Goal: Information Seeking & Learning: Learn about a topic

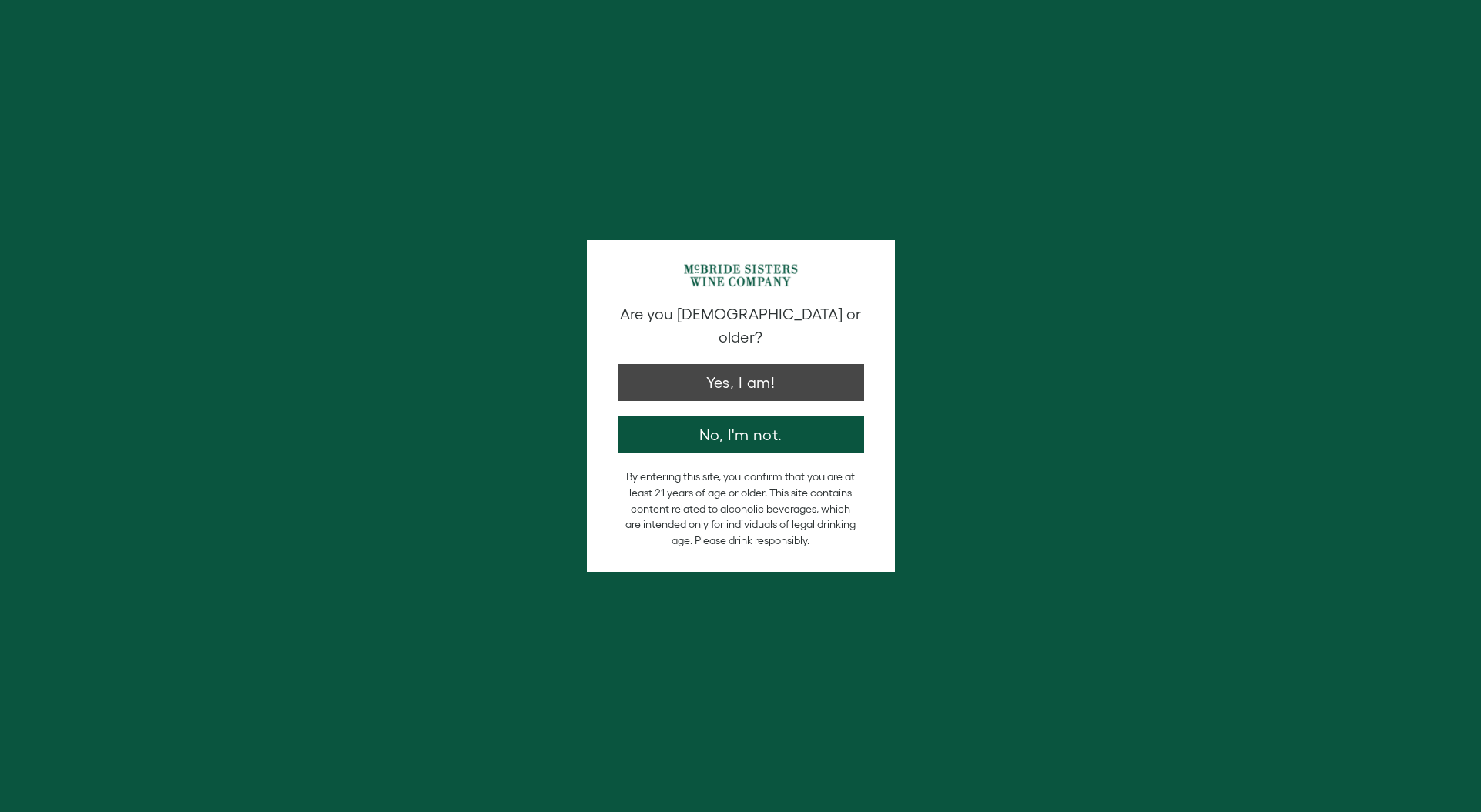
click at [720, 367] on button "Yes, I am!" at bounding box center [740, 382] width 246 height 37
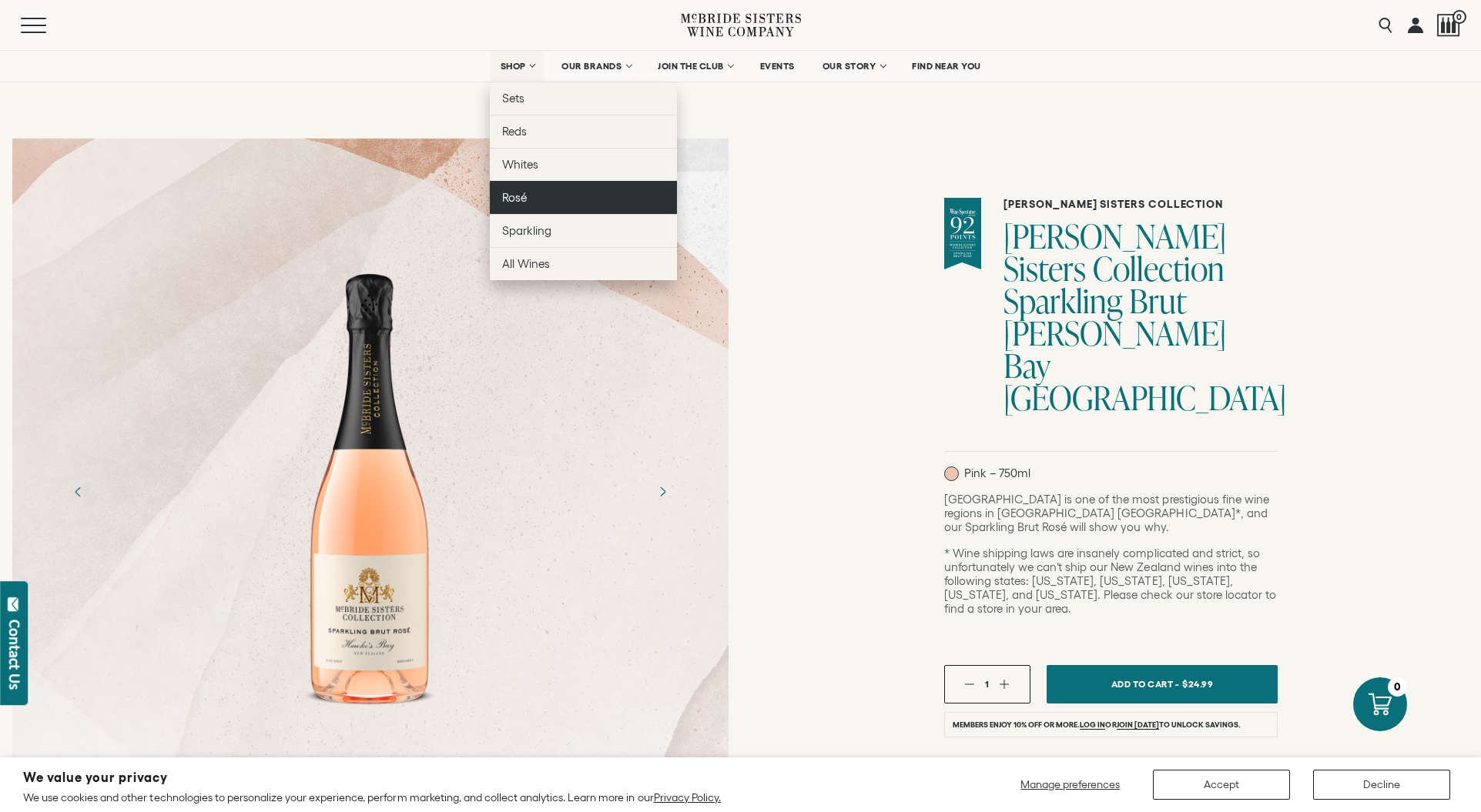
click at [519, 195] on span "Rosé" at bounding box center [514, 197] width 25 height 13
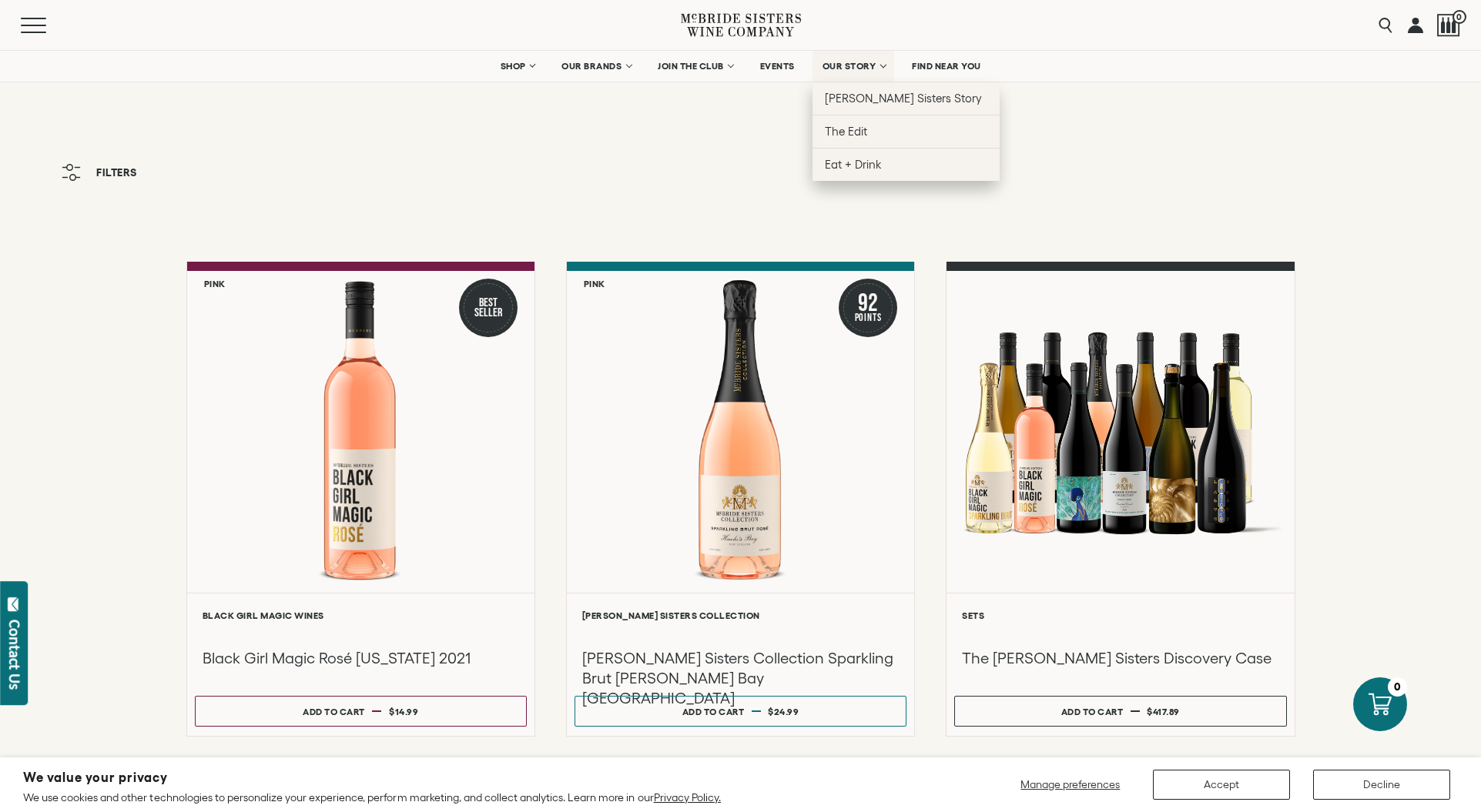
scroll to position [12, 0]
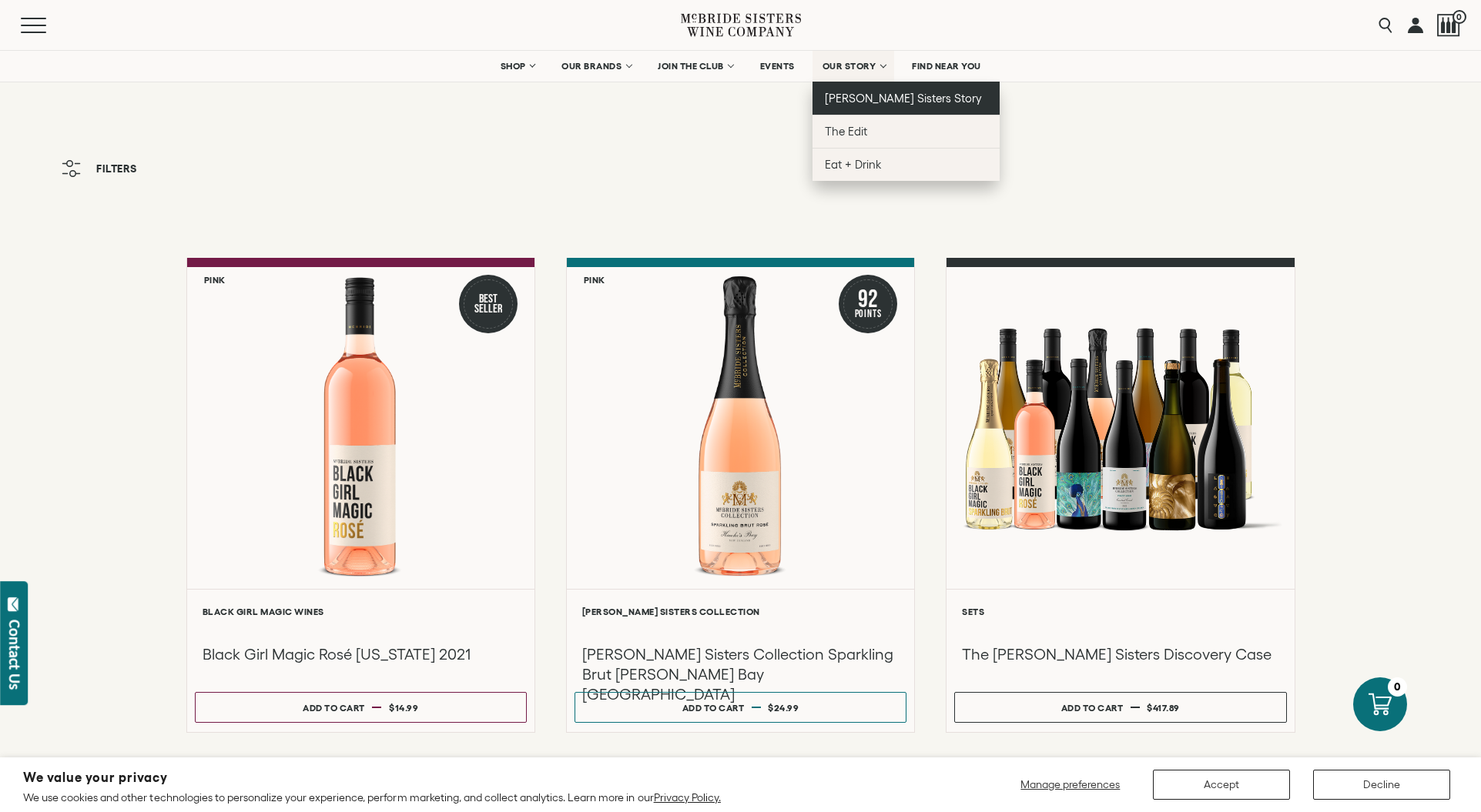
click at [848, 101] on span "[PERSON_NAME] Sisters Story" at bounding box center [904, 98] width 158 height 13
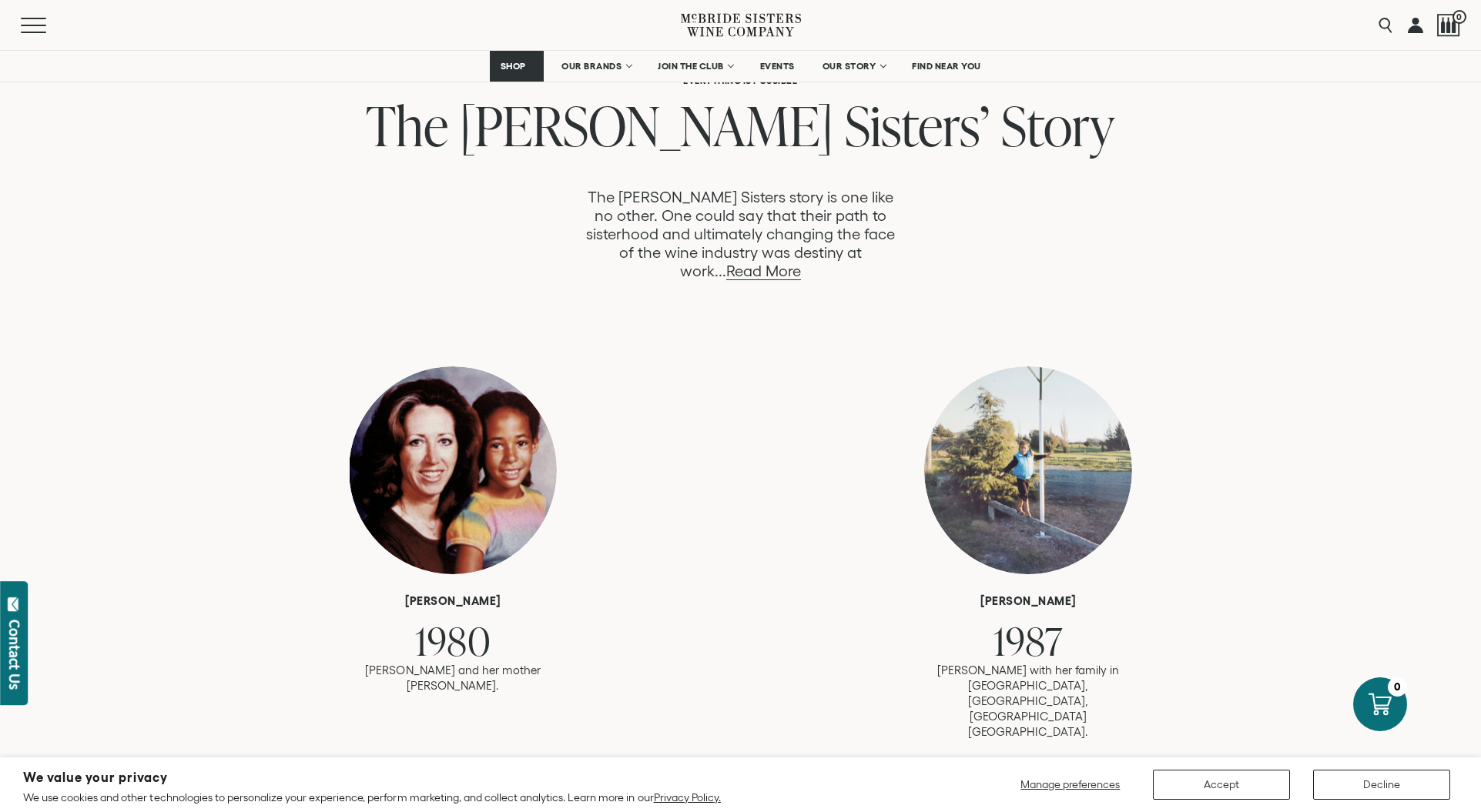
scroll to position [796, 0]
click at [801, 263] on link "Read More" at bounding box center [764, 272] width 75 height 18
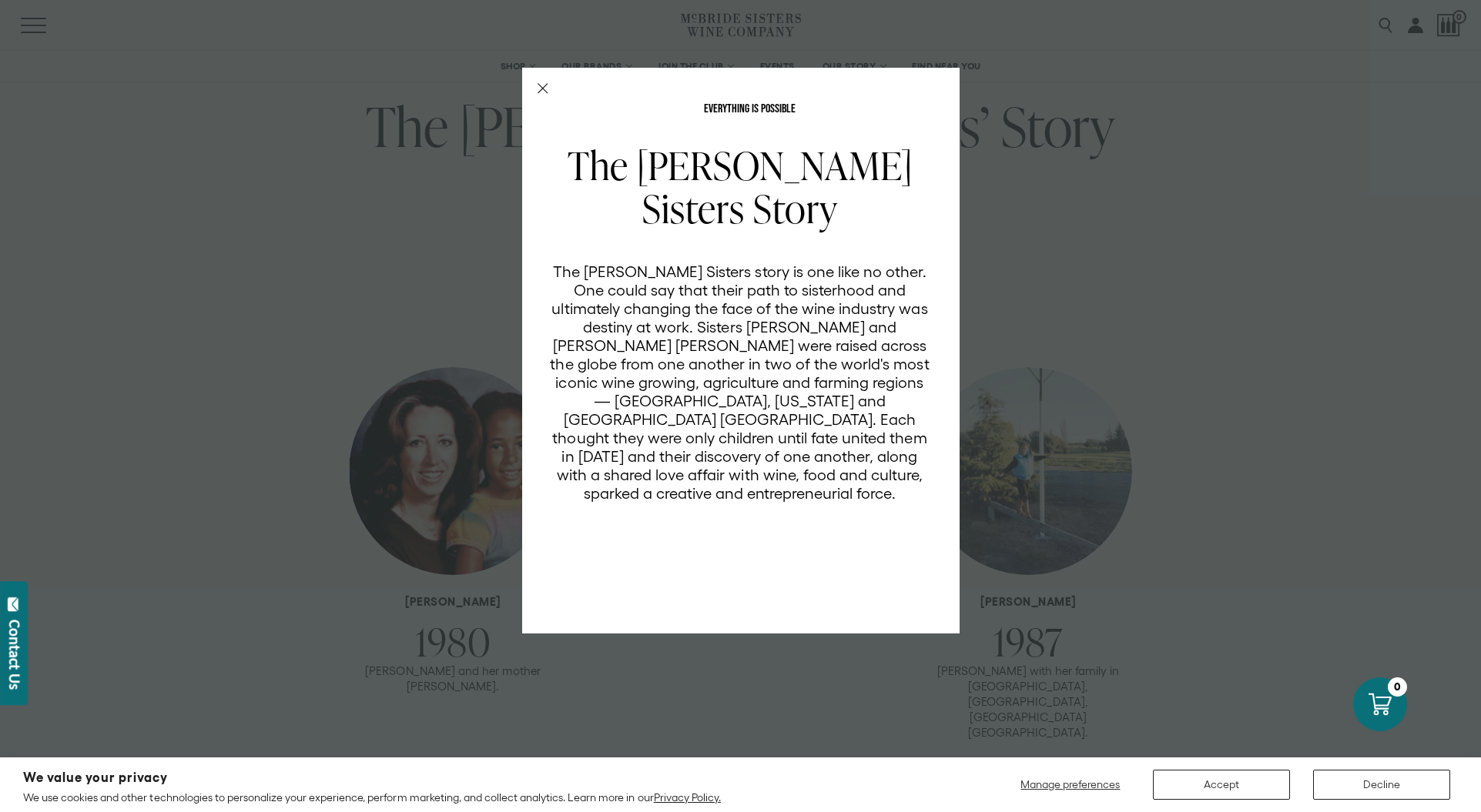
scroll to position [0, 0]
click at [537, 93] on icon "Close Modal" at bounding box center [542, 89] width 11 height 11
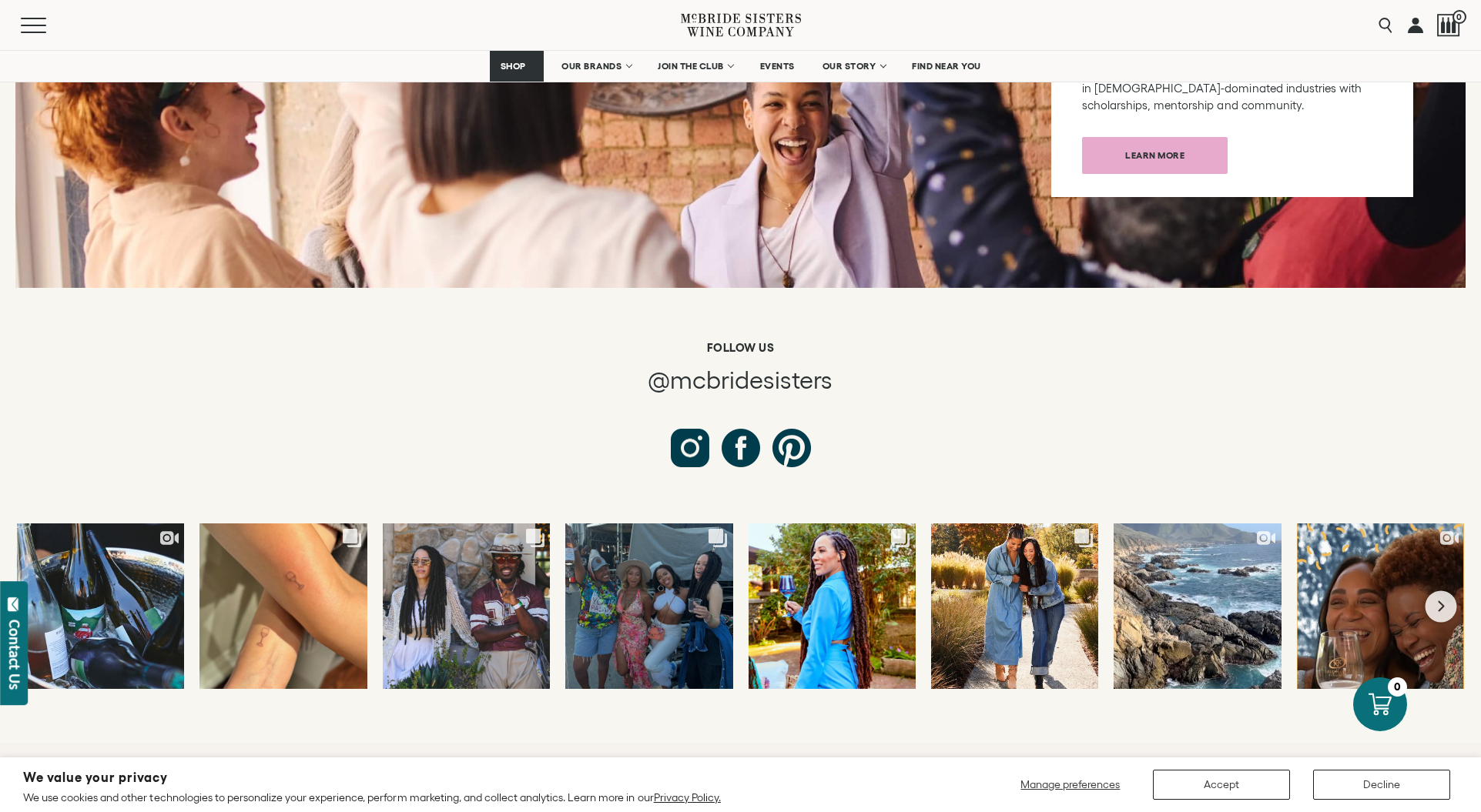
scroll to position [5572, 0]
click at [1433, 590] on button "Next slide" at bounding box center [1441, 605] width 32 height 31
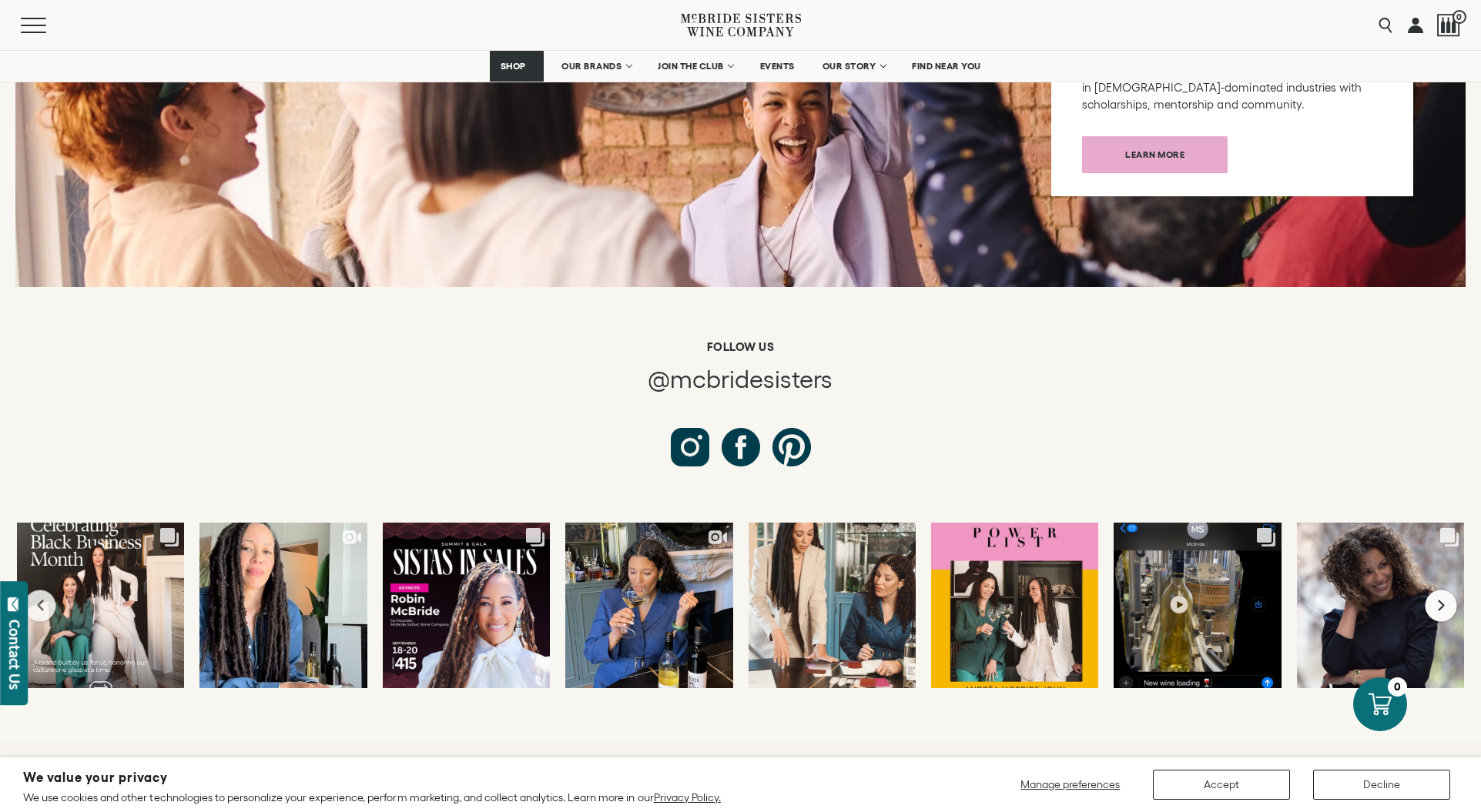
click at [1439, 590] on button "Next slide" at bounding box center [1441, 605] width 32 height 31
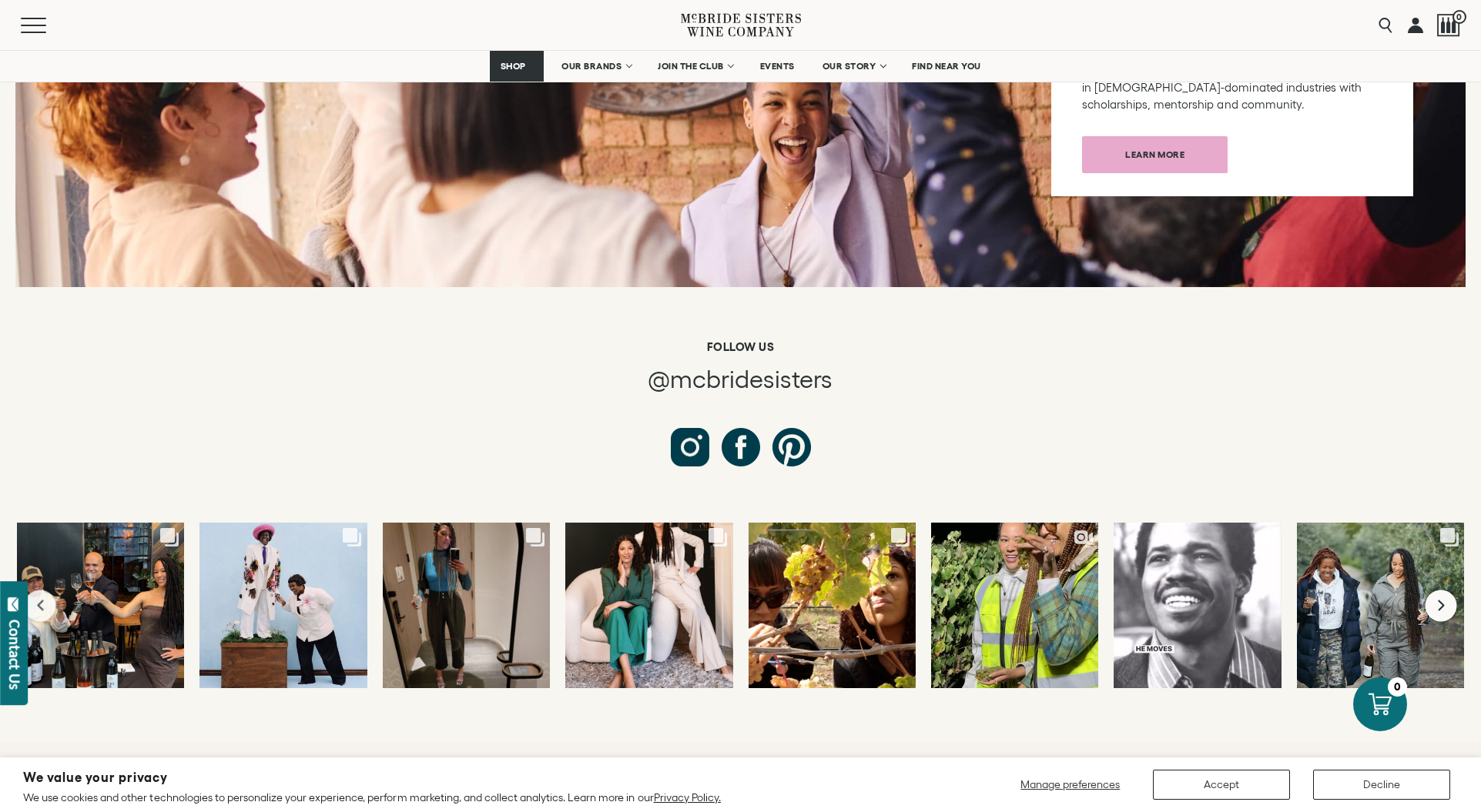
click at [1446, 590] on button "Next slide" at bounding box center [1441, 605] width 32 height 31
